Goal: Browse casually

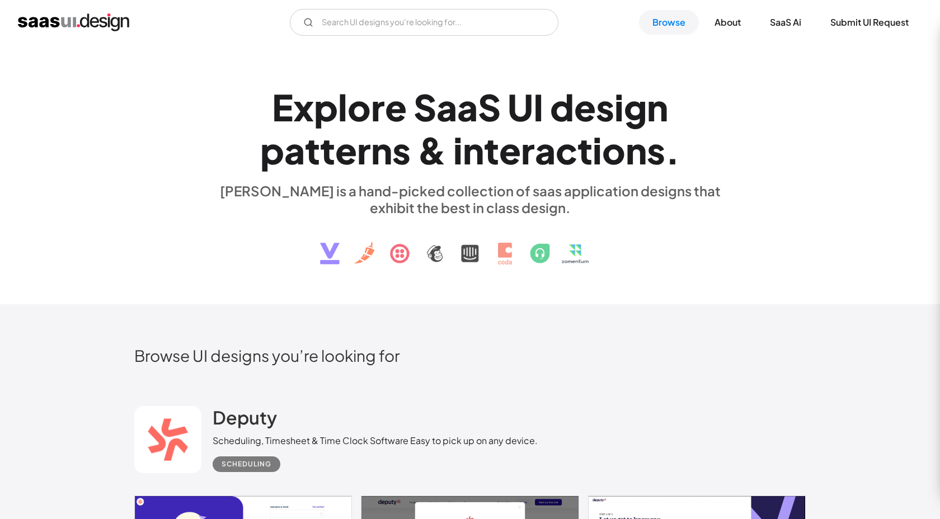
scroll to position [347, 0]
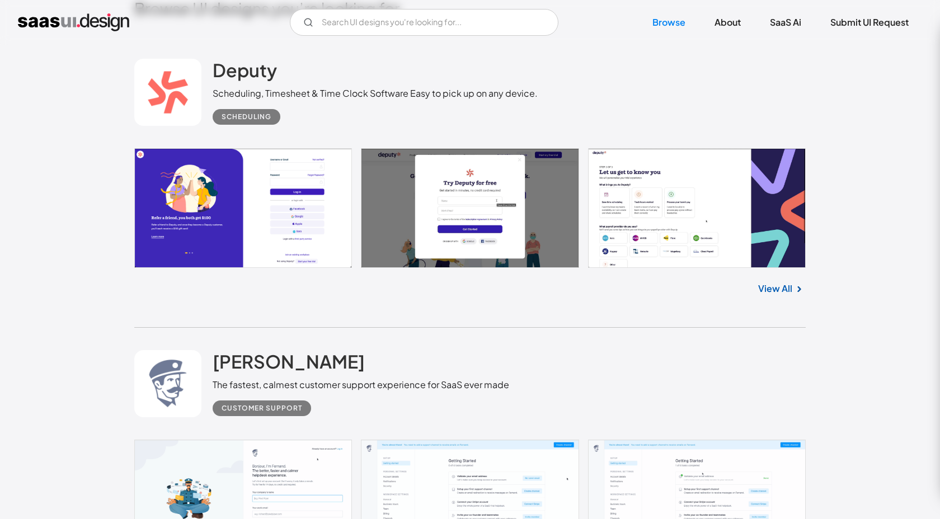
click at [267, 200] on link at bounding box center [469, 208] width 671 height 120
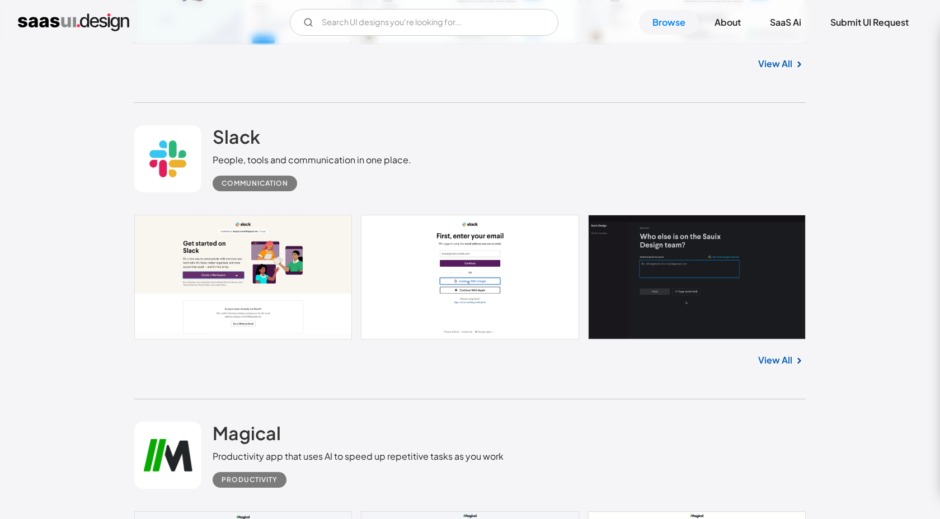
scroll to position [941, 0]
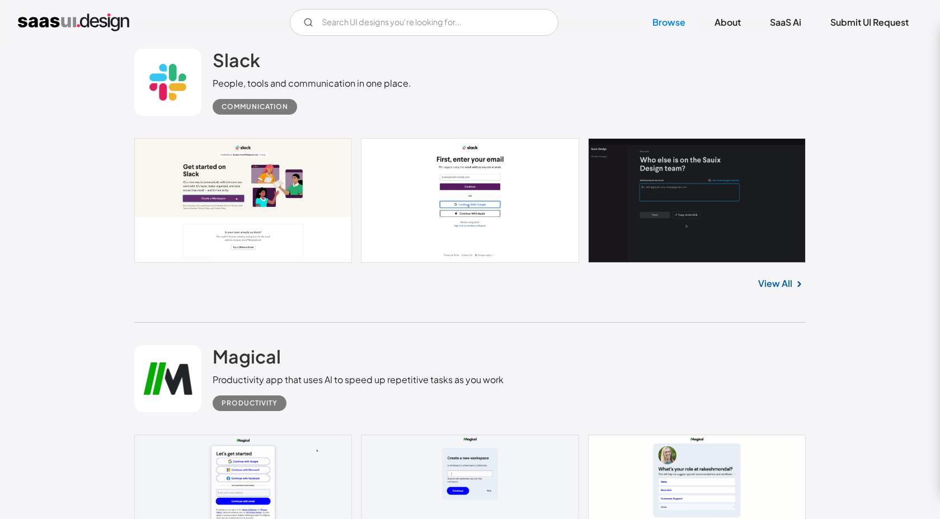
click at [774, 289] on link "View All" at bounding box center [775, 283] width 34 height 13
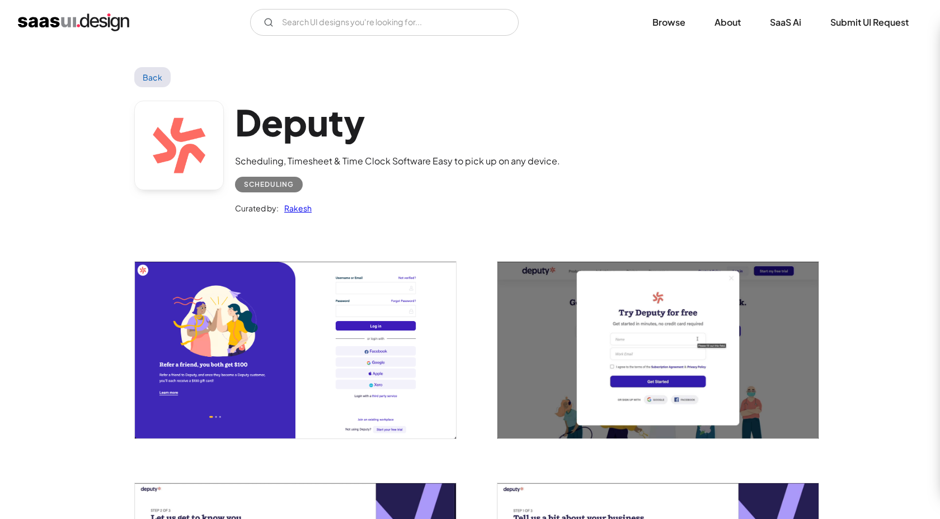
click at [153, 79] on link "Back" at bounding box center [152, 77] width 36 height 20
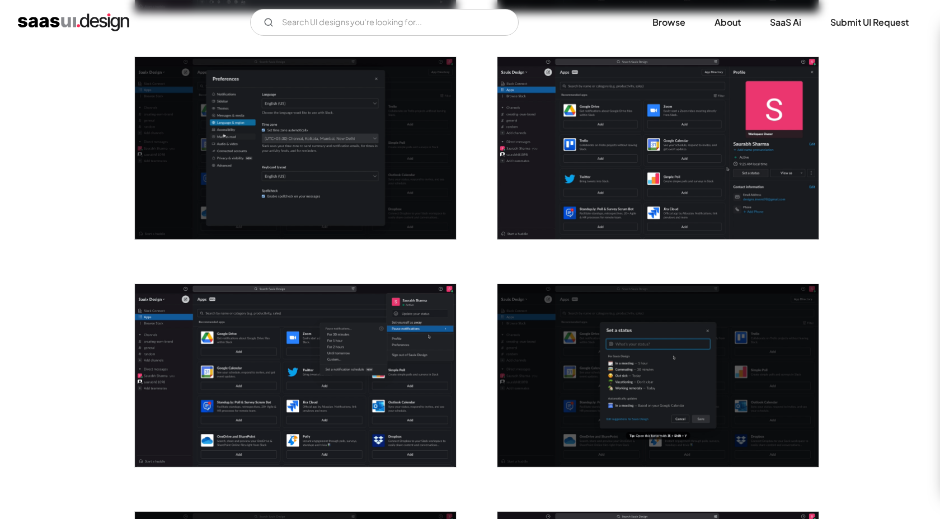
scroll to position [1284, 0]
